Goal: Transaction & Acquisition: Purchase product/service

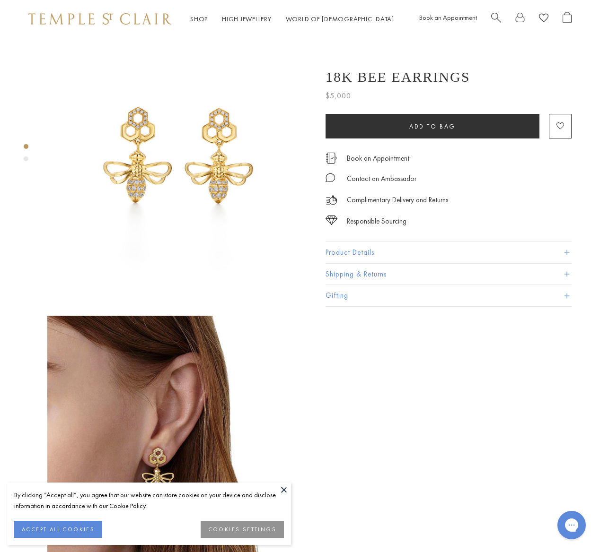
click at [214, 159] on img at bounding box center [179, 170] width 264 height 264
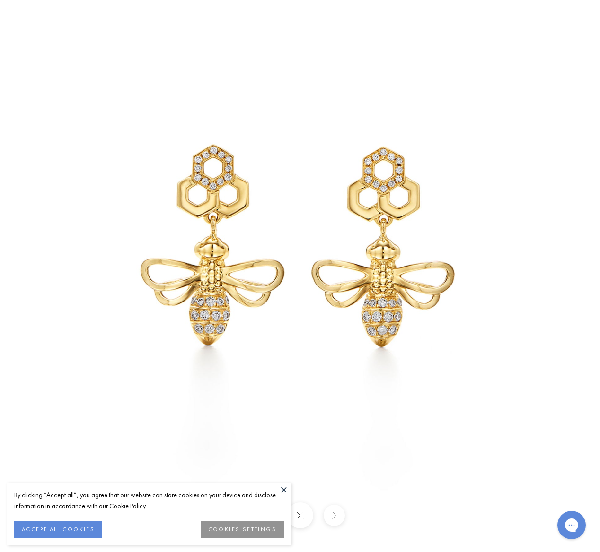
click at [86, 528] on button "ACCEPT ALL COOKIES" at bounding box center [58, 529] width 88 height 17
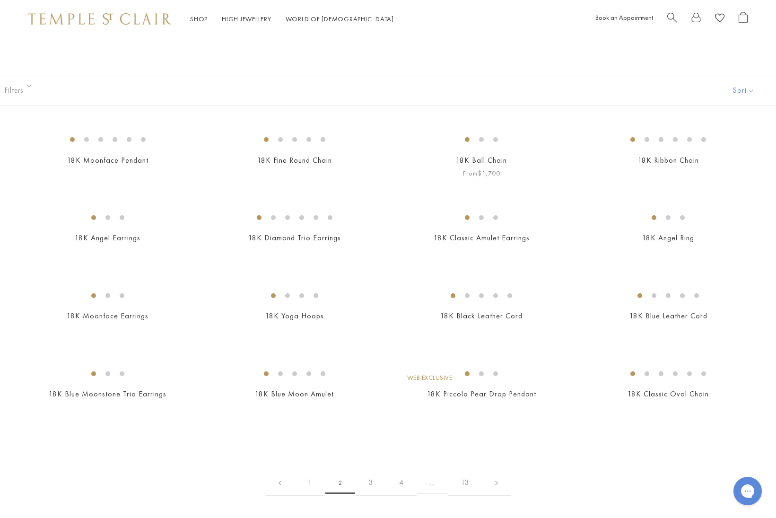
click at [0, 0] on img at bounding box center [0, 0] width 0 height 0
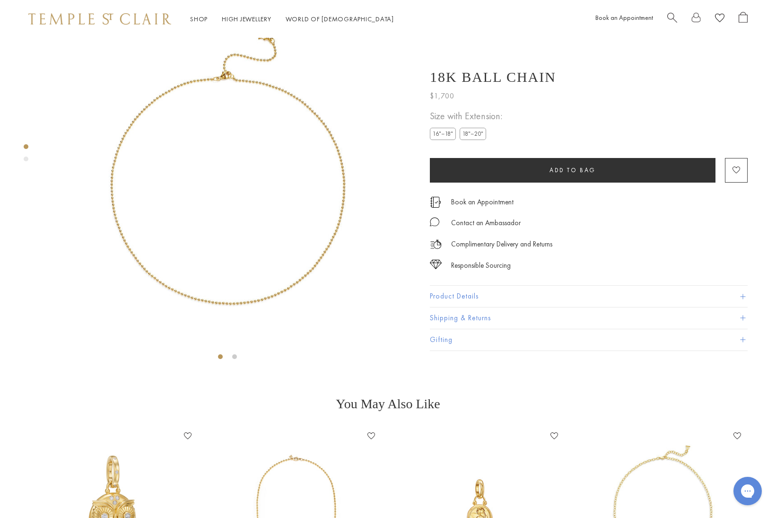
click at [484, 133] on label "18"–20"" at bounding box center [473, 134] width 26 height 12
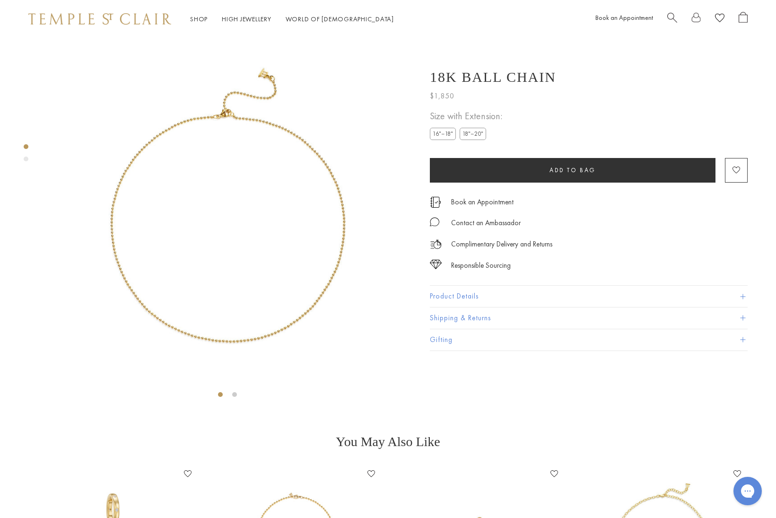
click at [671, 14] on span "Search" at bounding box center [672, 17] width 10 height 10
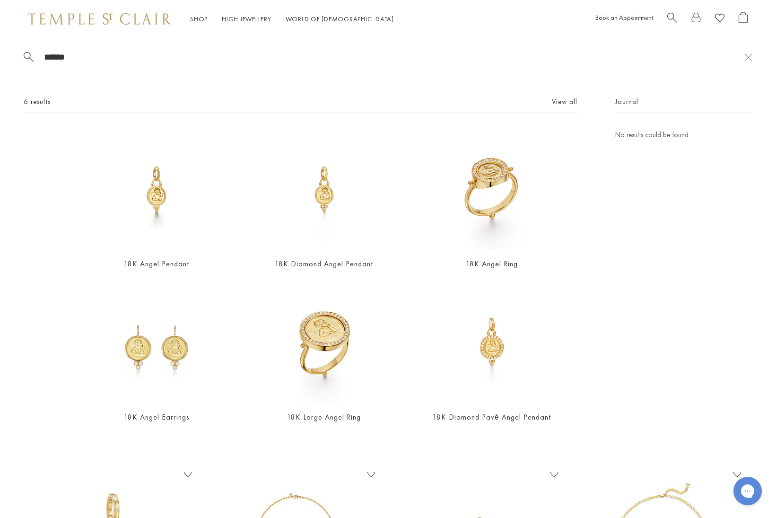
click at [56, 60] on input "******" at bounding box center [393, 57] width 701 height 11
type input "*****"
click at [328, 185] on img at bounding box center [324, 189] width 120 height 120
click at [148, 261] on link "18K Angel Pendant" at bounding box center [156, 264] width 65 height 10
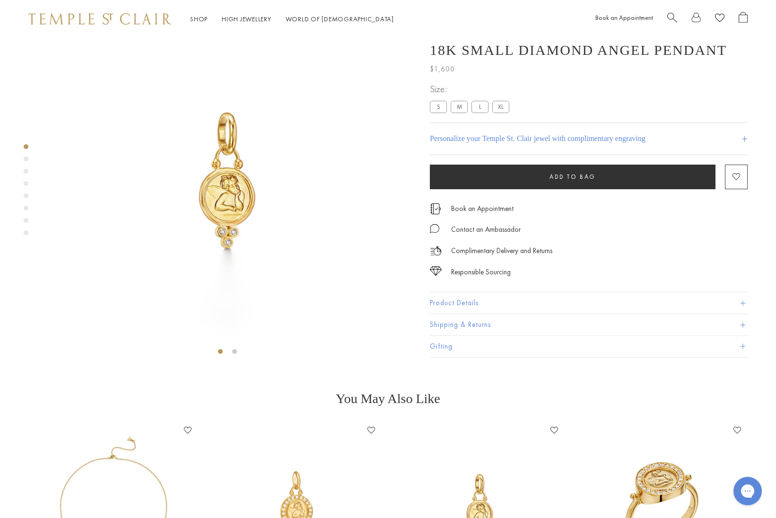
click at [458, 113] on label "M" at bounding box center [459, 107] width 17 height 12
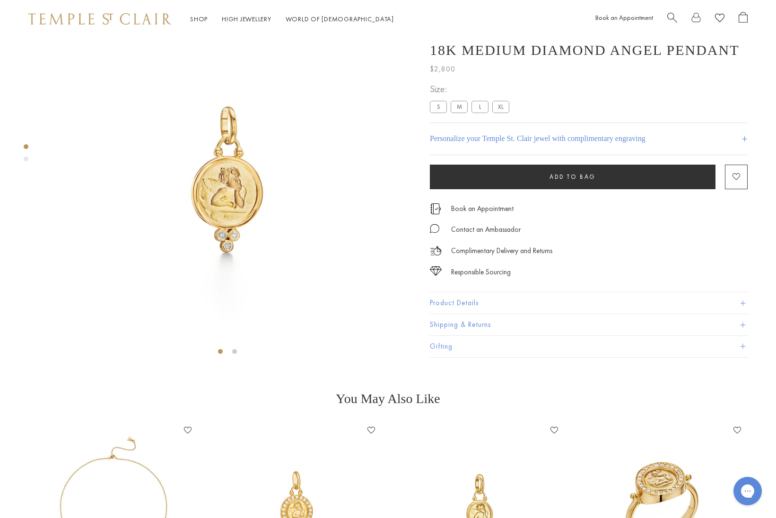
click at [464, 314] on button "Product Details" at bounding box center [589, 303] width 318 height 21
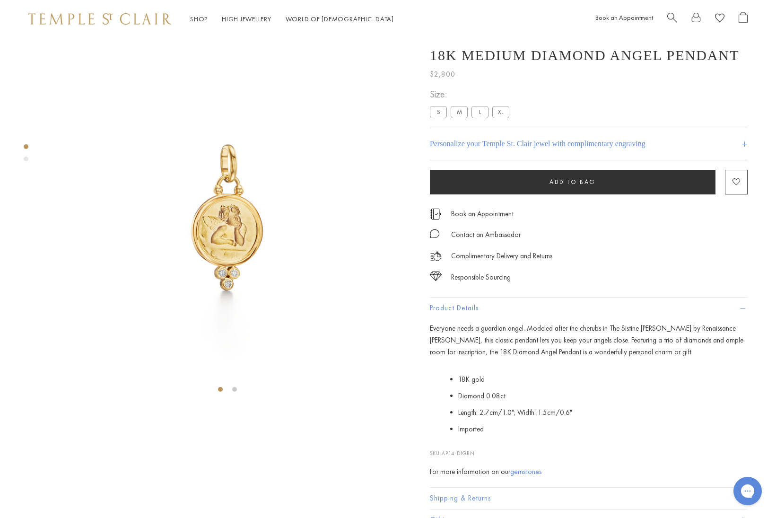
click at [438, 118] on label "S" at bounding box center [438, 112] width 17 height 12
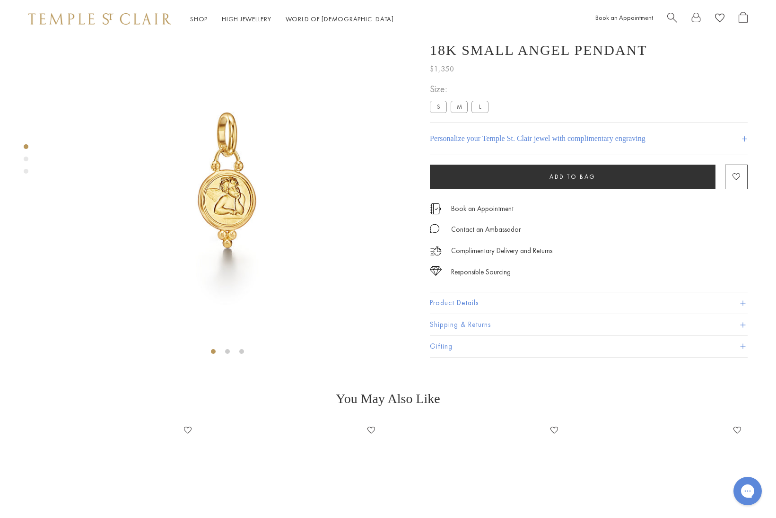
click at [460, 113] on label "M" at bounding box center [459, 107] width 17 height 12
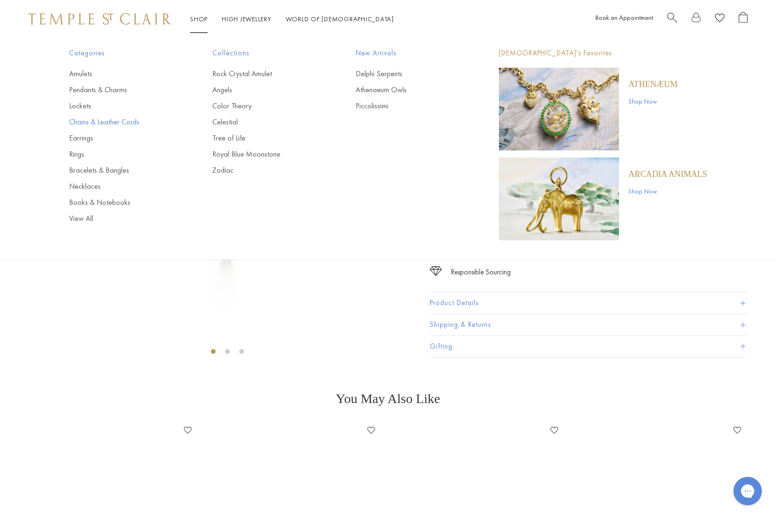
click at [93, 120] on link "Chains & Leather Cords" at bounding box center [121, 122] width 105 height 10
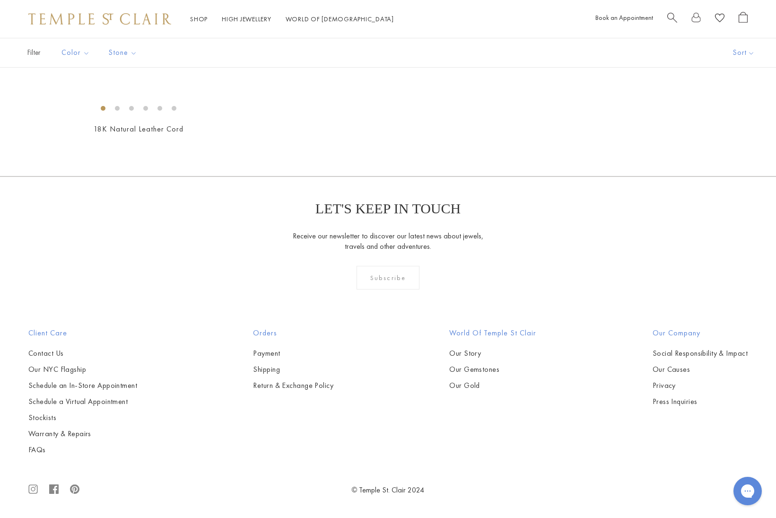
scroll to position [811, 0]
click at [0, 0] on img at bounding box center [0, 0] width 0 height 0
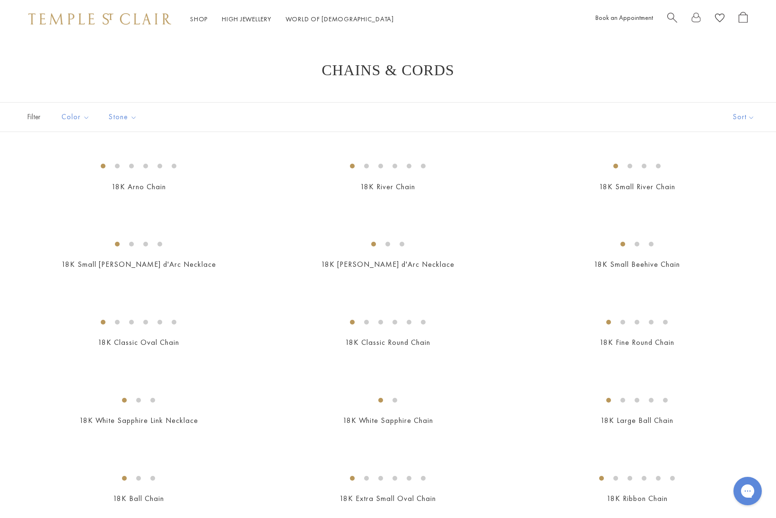
scroll to position [0, 0]
click at [668, 16] on span "Search" at bounding box center [672, 17] width 10 height 10
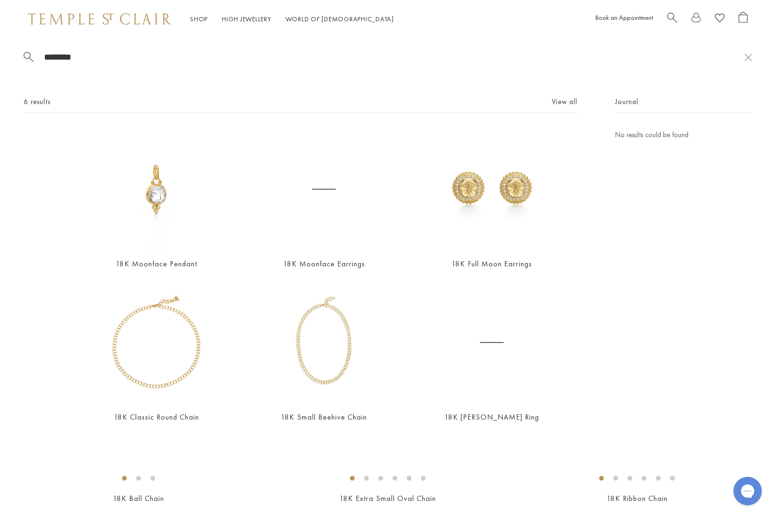
type input "********"
click at [668, 16] on span "Search" at bounding box center [672, 17] width 10 height 10
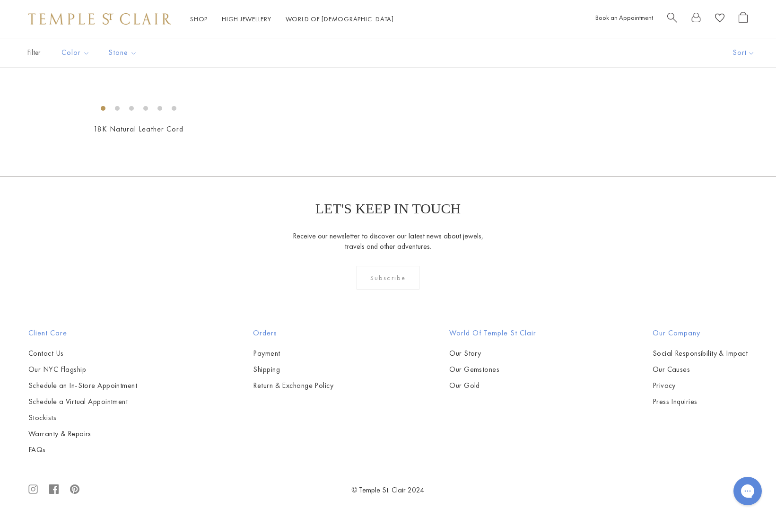
scroll to position [479, 0]
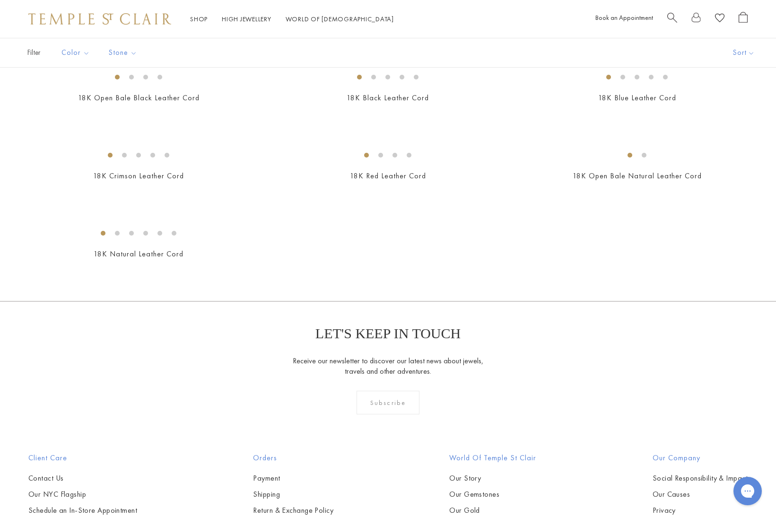
click at [673, 16] on span "Search" at bounding box center [672, 17] width 10 height 10
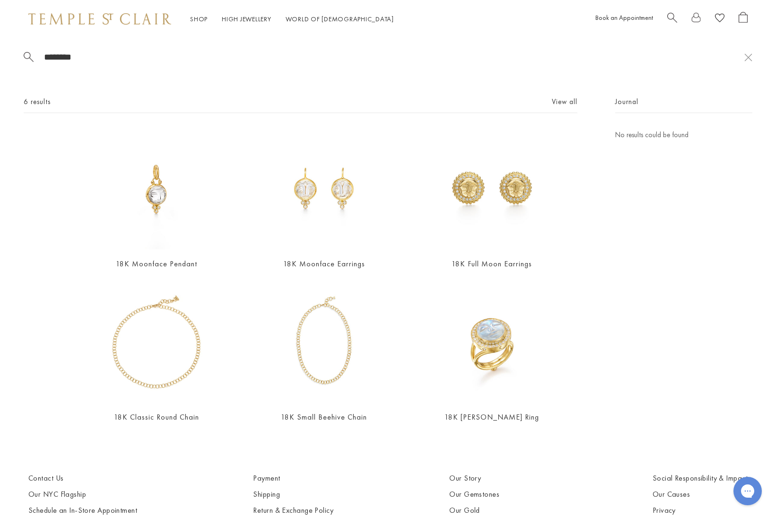
click at [95, 66] on div "******** 6 results View all 18K Moonface Pendant From $1,400 18K Moonface Earri…" at bounding box center [388, 255] width 776 height 434
click at [96, 61] on input "********" at bounding box center [393, 57] width 701 height 11
click at [148, 209] on img at bounding box center [156, 189] width 120 height 120
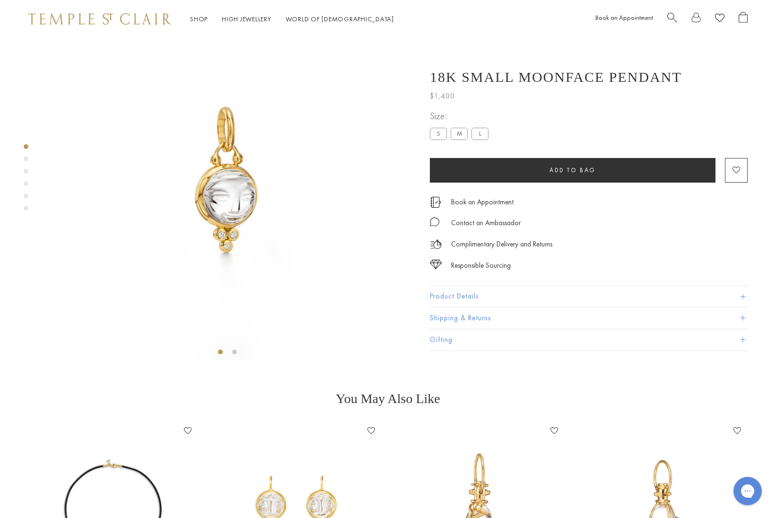
click at [462, 134] on label "M" at bounding box center [459, 134] width 17 height 12
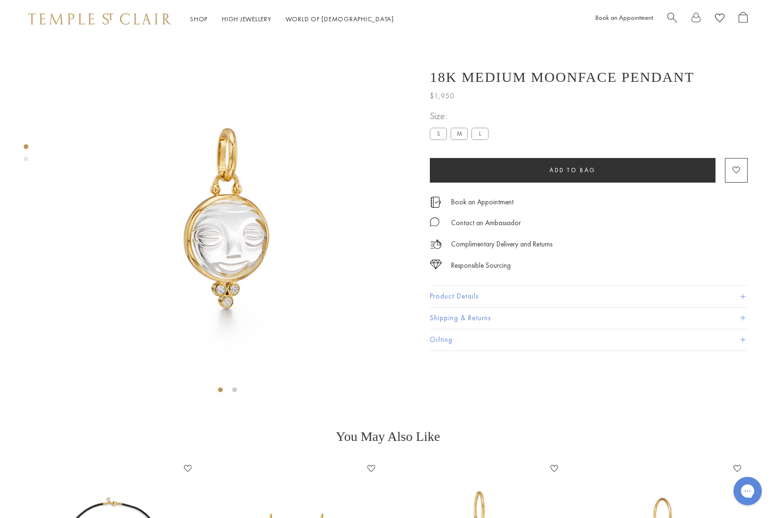
click at [671, 18] on span "Search" at bounding box center [672, 17] width 10 height 10
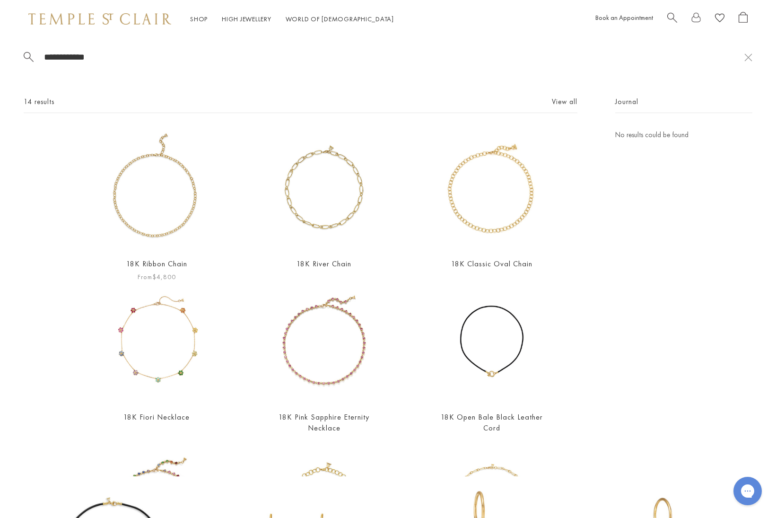
type input "**********"
click at [164, 204] on img at bounding box center [156, 189] width 120 height 120
click at [86, 60] on input "**********" at bounding box center [393, 57] width 701 height 11
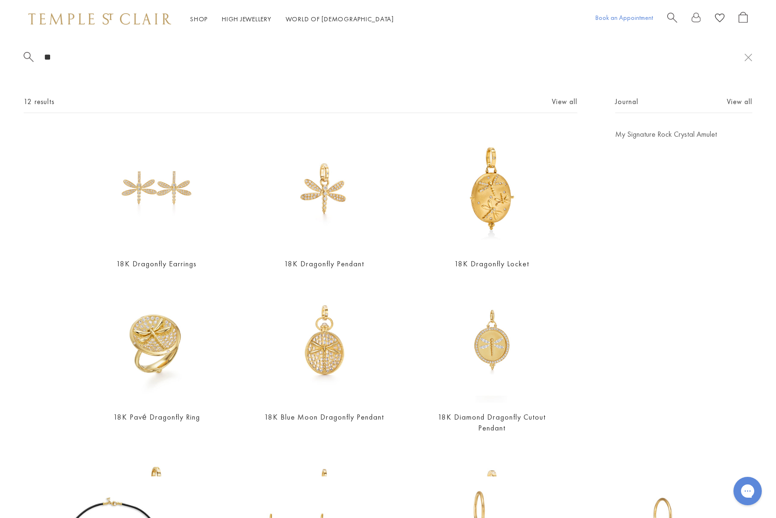
type input "*"
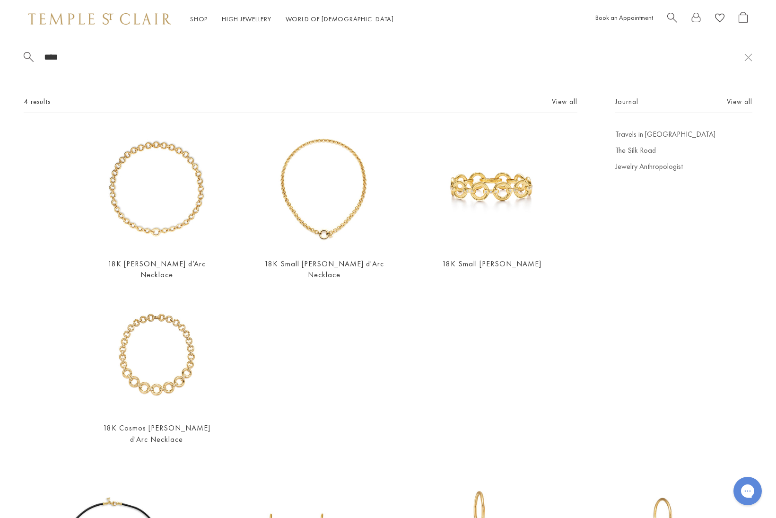
click at [671, 13] on span "Search" at bounding box center [672, 17] width 10 height 10
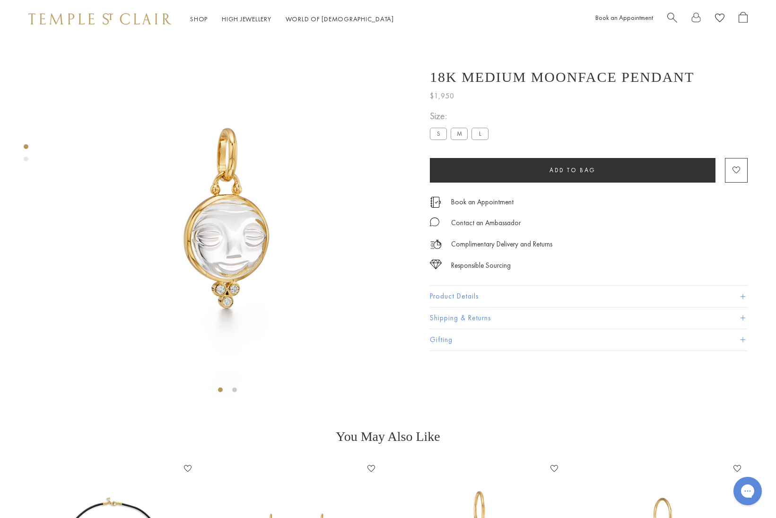
click at [668, 18] on span "Search" at bounding box center [672, 17] width 10 height 10
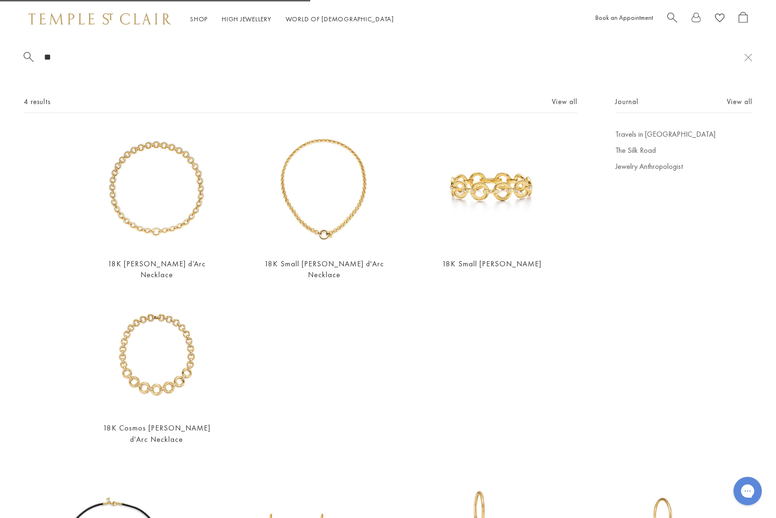
type input "*"
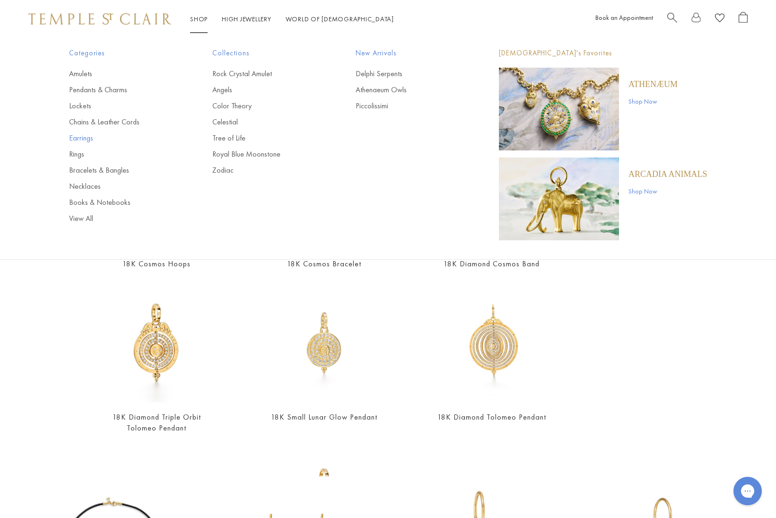
type input "******"
click at [83, 138] on link "Earrings" at bounding box center [121, 138] width 105 height 10
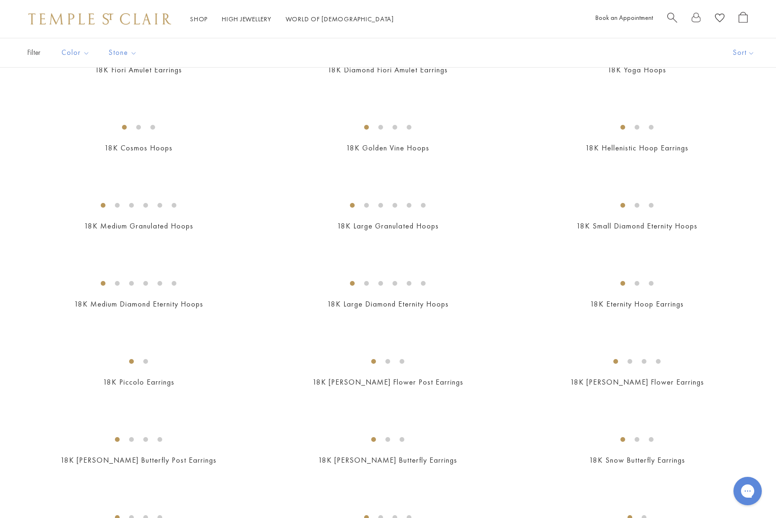
scroll to position [902, 0]
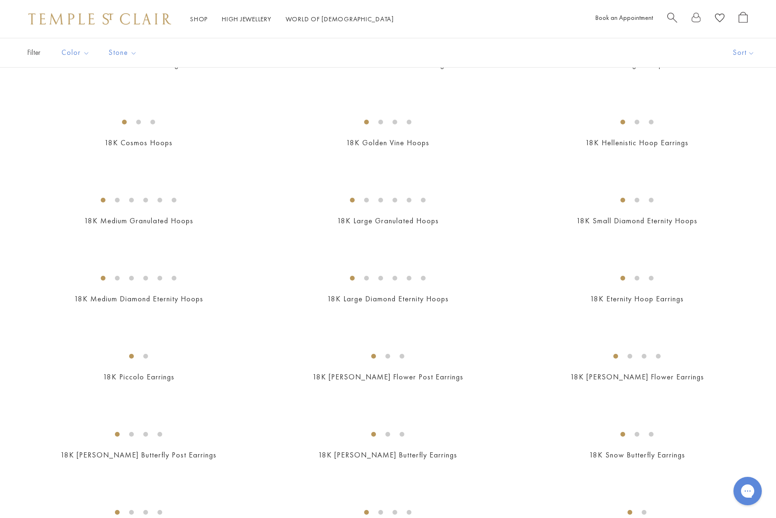
click at [0, 0] on img at bounding box center [0, 0] width 0 height 0
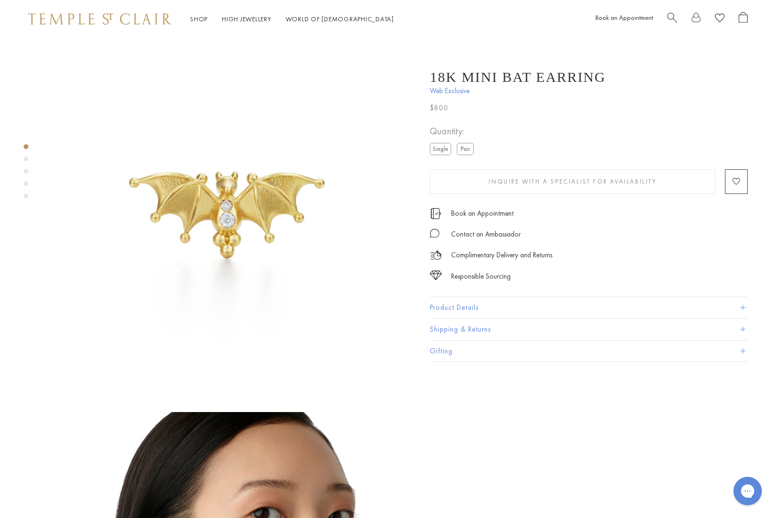
click at [470, 149] on label "Pair" at bounding box center [465, 149] width 17 height 12
click at [439, 149] on label "Single" at bounding box center [440, 149] width 21 height 12
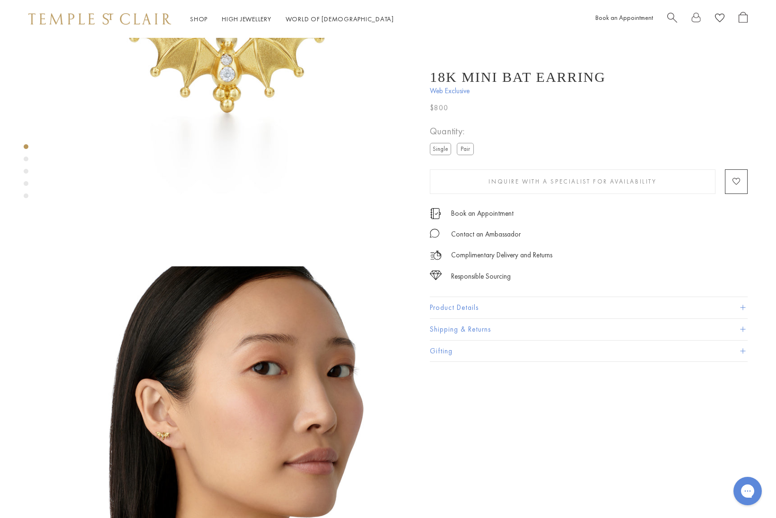
scroll to position [165, 0]
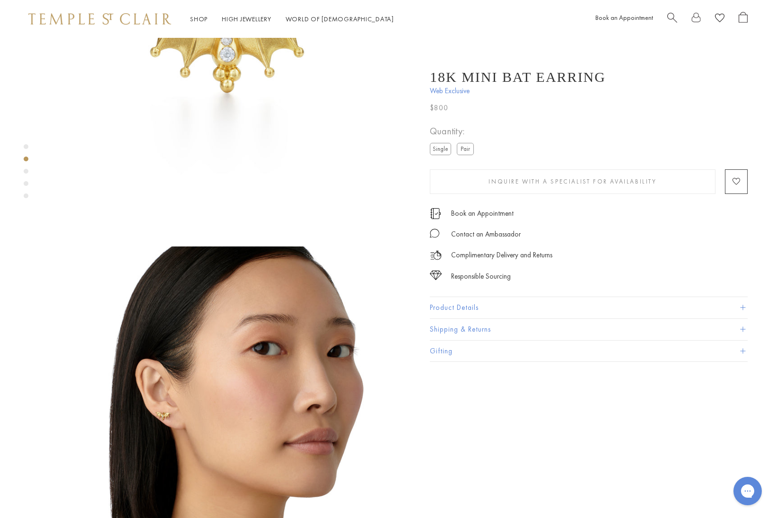
click at [162, 387] on img at bounding box center [227, 426] width 360 height 360
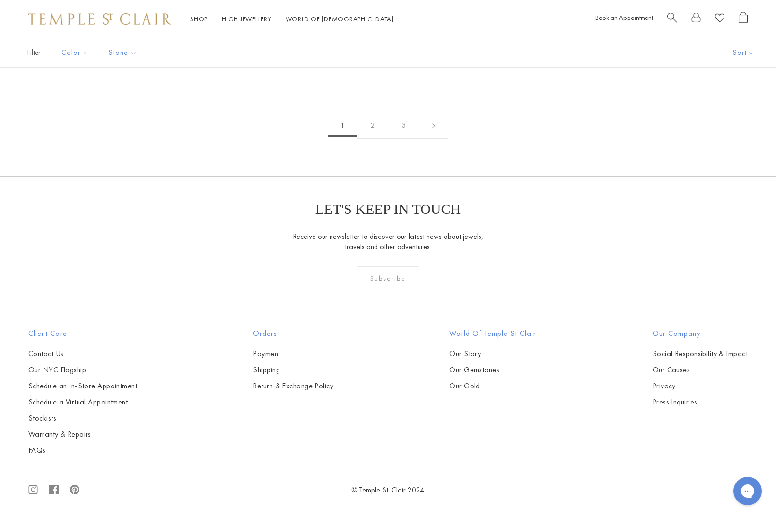
scroll to position [5074, 0]
click at [372, 139] on link "2" at bounding box center [372, 126] width 31 height 26
click at [418, 139] on link "3" at bounding box center [418, 126] width 31 height 26
